Goal: Task Accomplishment & Management: Complete application form

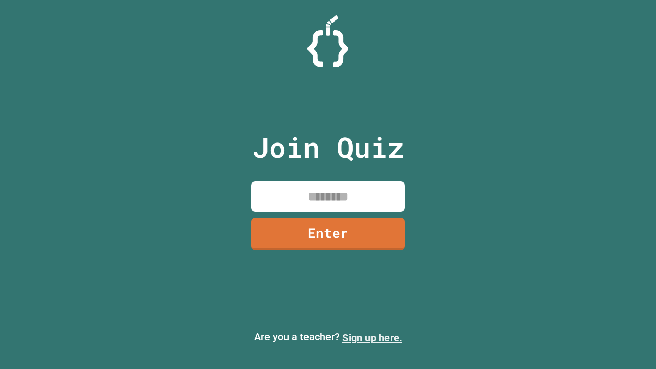
click at [372, 338] on link "Sign up here." at bounding box center [372, 338] width 60 height 12
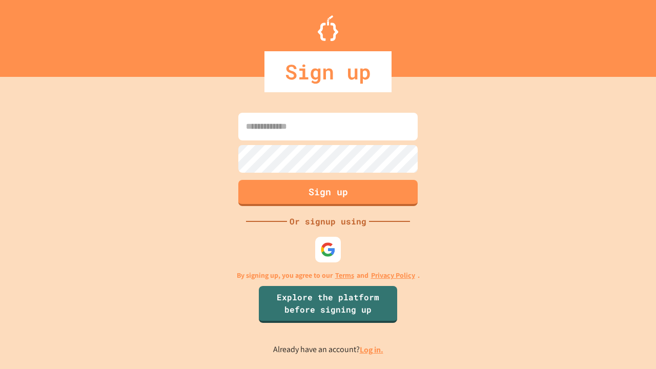
click at [372, 350] on link "Log in." at bounding box center [372, 349] width 24 height 11
